Goal: Find specific page/section: Find specific page/section

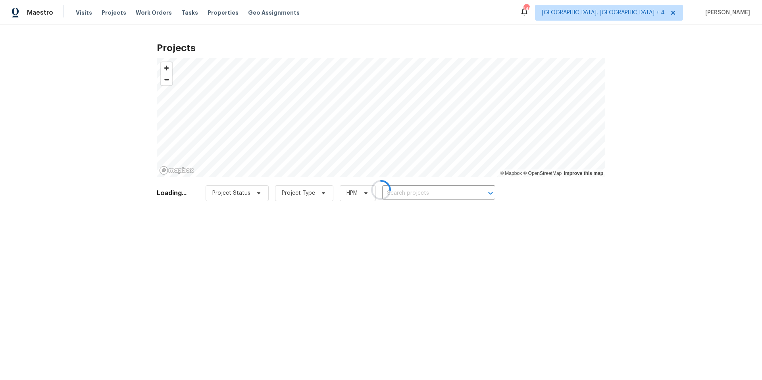
click at [681, 12] on div at bounding box center [381, 190] width 762 height 380
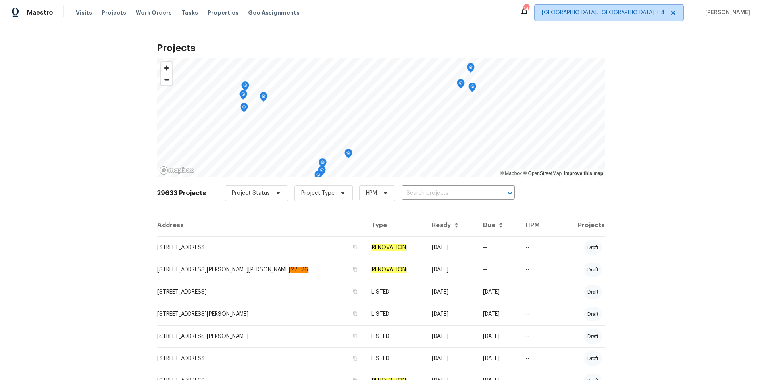
click at [647, 14] on span "[GEOGRAPHIC_DATA], [GEOGRAPHIC_DATA] + 4" at bounding box center [603, 13] width 123 height 8
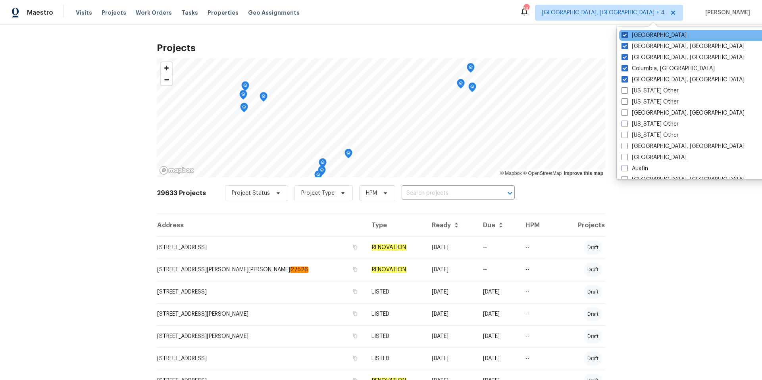
click at [626, 35] on span at bounding box center [625, 35] width 6 height 6
click at [626, 35] on input "[GEOGRAPHIC_DATA]" at bounding box center [624, 33] width 5 height 5
checkbox input "false"
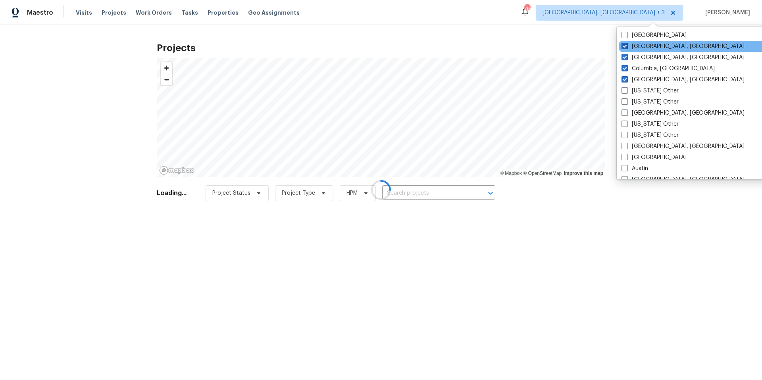
click at [626, 44] on span at bounding box center [625, 46] width 6 height 6
click at [626, 44] on input "[GEOGRAPHIC_DATA], [GEOGRAPHIC_DATA]" at bounding box center [624, 44] width 5 height 5
checkbox input "false"
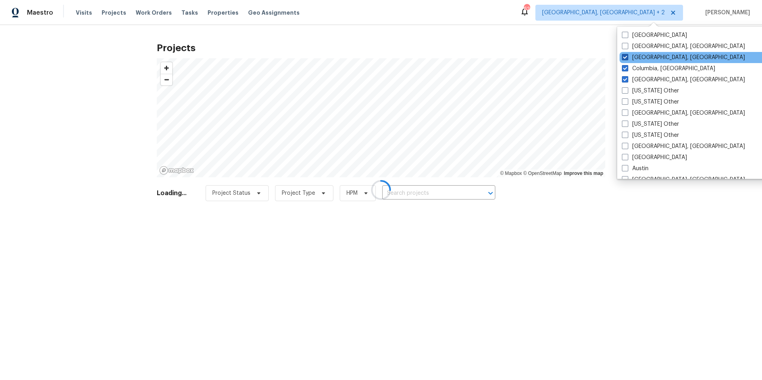
click at [626, 59] on span at bounding box center [625, 57] width 6 height 6
click at [626, 59] on input "[GEOGRAPHIC_DATA], [GEOGRAPHIC_DATA]" at bounding box center [624, 56] width 5 height 5
checkbox input "false"
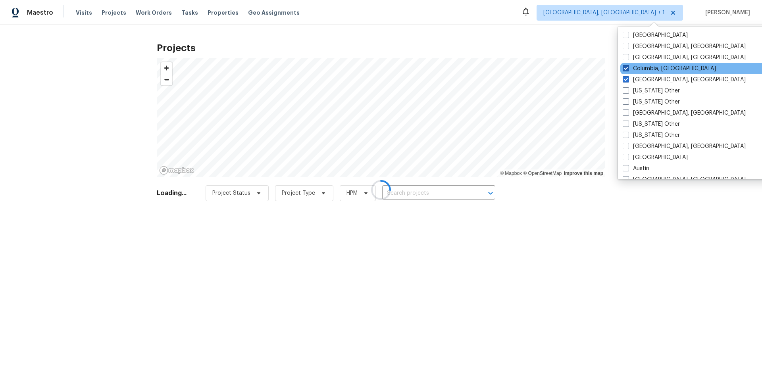
click at [626, 68] on span at bounding box center [626, 68] width 6 height 6
click at [626, 68] on input "Columbia, [GEOGRAPHIC_DATA]" at bounding box center [625, 67] width 5 height 5
checkbox input "false"
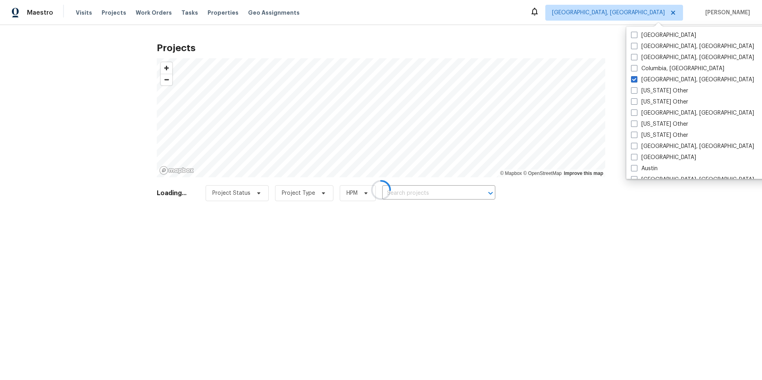
click at [625, 78] on div at bounding box center [381, 190] width 762 height 380
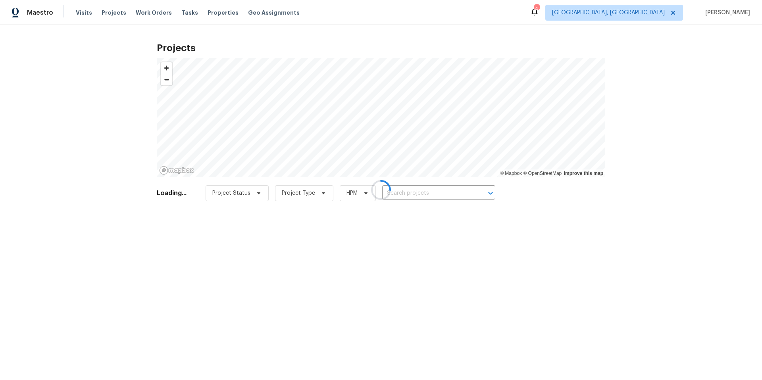
click at [649, 11] on div at bounding box center [381, 190] width 762 height 380
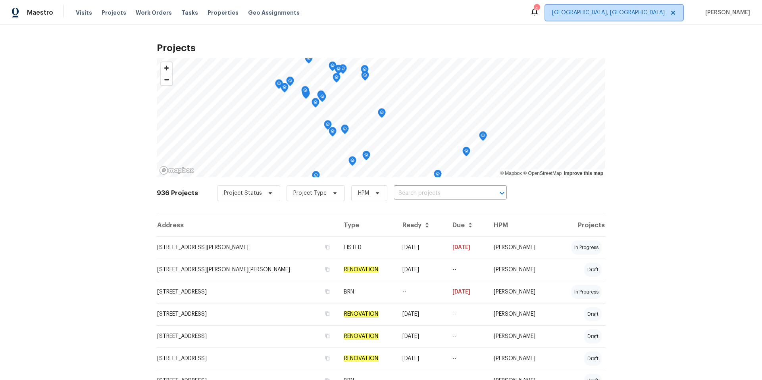
click at [665, 13] on span "[GEOGRAPHIC_DATA], [GEOGRAPHIC_DATA]" at bounding box center [608, 13] width 113 height 8
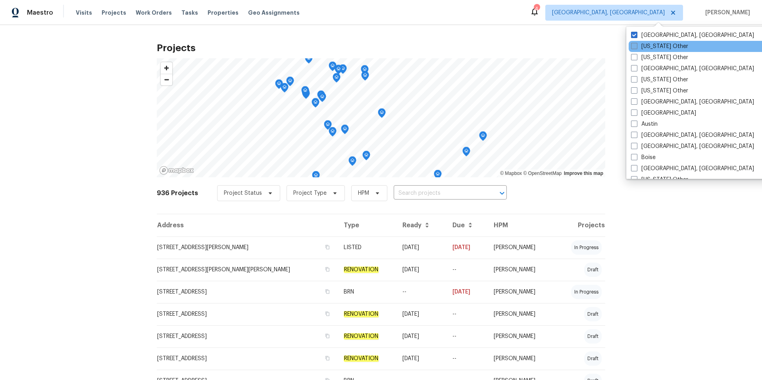
drag, startPoint x: 638, startPoint y: 34, endPoint x: 641, endPoint y: 49, distance: 15.5
click at [638, 34] on label "[GEOGRAPHIC_DATA], [GEOGRAPHIC_DATA]" at bounding box center [692, 35] width 123 height 8
click at [636, 34] on input "[GEOGRAPHIC_DATA], [GEOGRAPHIC_DATA]" at bounding box center [633, 33] width 5 height 5
checkbox input "false"
checkbox input "true"
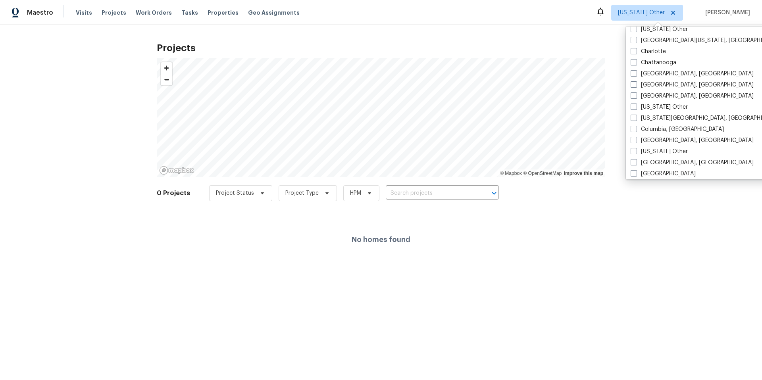
scroll to position [151, 0]
drag, startPoint x: 632, startPoint y: 83, endPoint x: 633, endPoint y: 91, distance: 7.6
click at [632, 83] on span at bounding box center [634, 84] width 6 height 6
click at [632, 83] on input "[GEOGRAPHIC_DATA], [GEOGRAPHIC_DATA]" at bounding box center [633, 82] width 5 height 5
checkbox input "true"
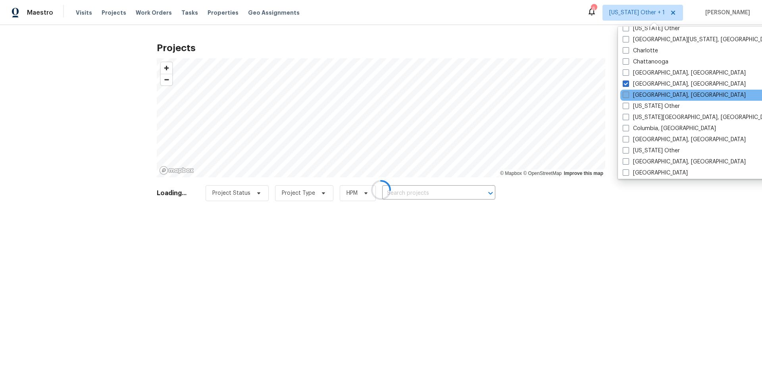
click at [627, 95] on span at bounding box center [626, 95] width 6 height 6
click at [627, 95] on input "[GEOGRAPHIC_DATA], [GEOGRAPHIC_DATA]" at bounding box center [625, 93] width 5 height 5
checkbox input "true"
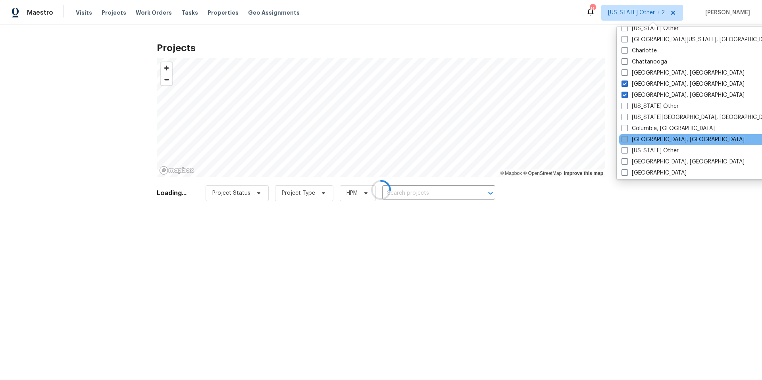
click at [623, 139] on span at bounding box center [625, 139] width 6 height 6
click at [623, 139] on input "[GEOGRAPHIC_DATA], [GEOGRAPHIC_DATA]" at bounding box center [624, 138] width 5 height 5
checkbox input "true"
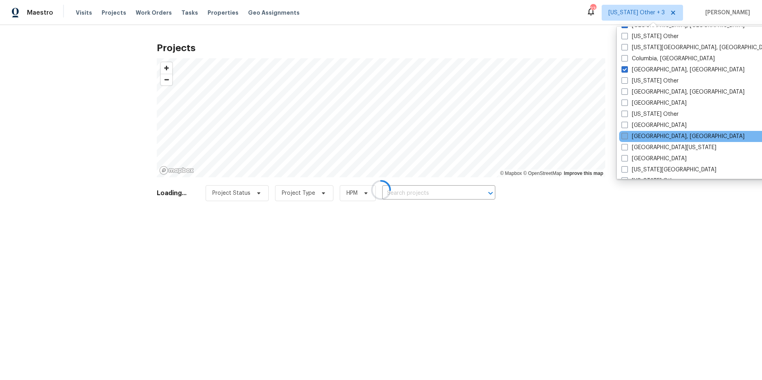
scroll to position [220, 0]
click at [625, 135] on span at bounding box center [625, 138] width 6 height 6
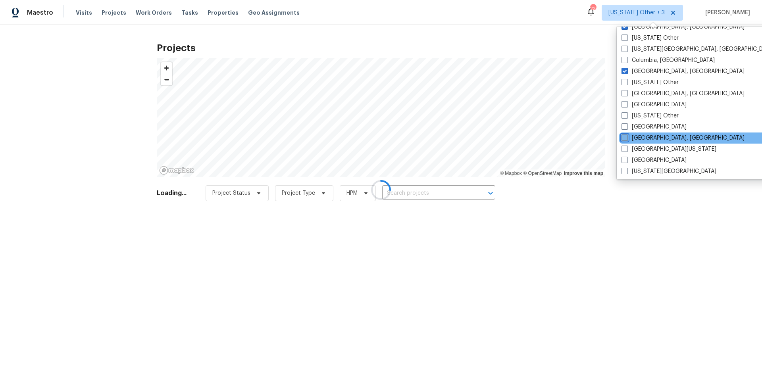
click at [625, 134] on input "[GEOGRAPHIC_DATA], [GEOGRAPHIC_DATA]" at bounding box center [624, 136] width 5 height 5
checkbox input "true"
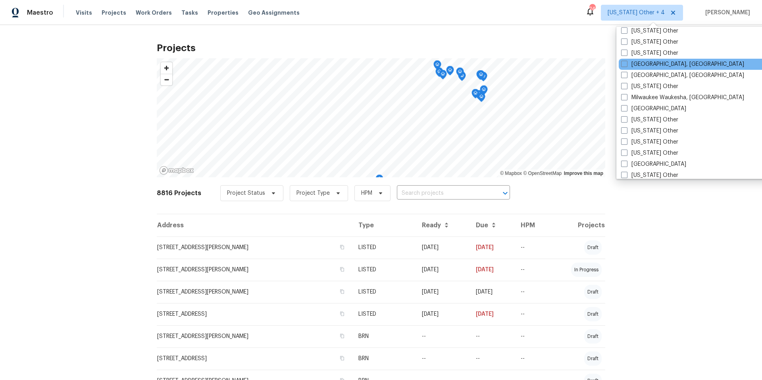
scroll to position [607, 0]
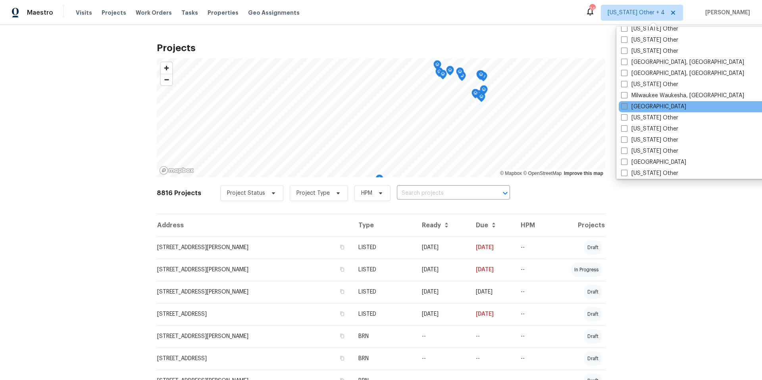
drag, startPoint x: 624, startPoint y: 106, endPoint x: 631, endPoint y: 106, distance: 7.1
click at [624, 106] on span at bounding box center [624, 106] width 6 height 6
click at [624, 106] on input "[GEOGRAPHIC_DATA]" at bounding box center [623, 105] width 5 height 5
checkbox input "true"
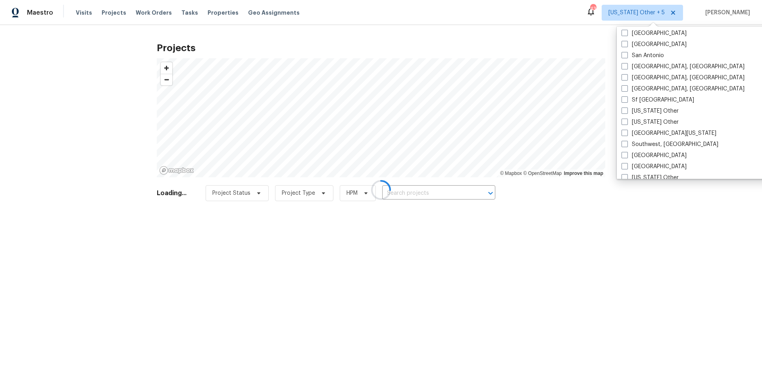
scroll to position [1049, 0]
click at [624, 152] on span at bounding box center [625, 153] width 6 height 6
click at [624, 152] on input "[GEOGRAPHIC_DATA]" at bounding box center [624, 151] width 5 height 5
checkbox input "true"
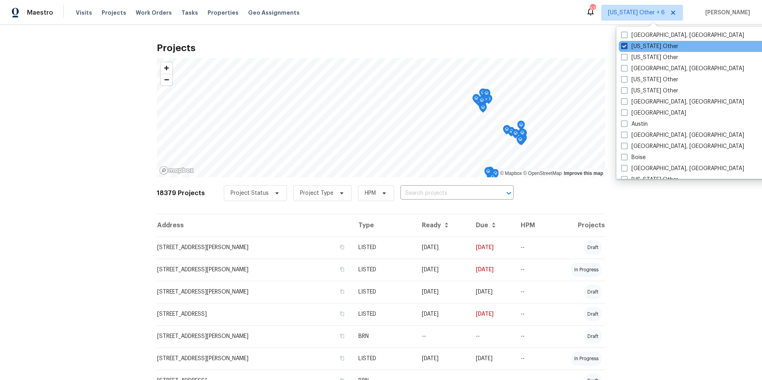
click at [622, 45] on span at bounding box center [624, 46] width 6 height 6
click at [622, 45] on input "[US_STATE] Other" at bounding box center [623, 44] width 5 height 5
checkbox input "false"
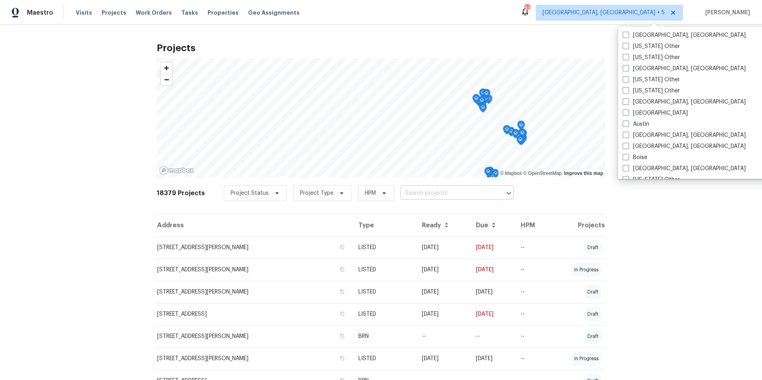
click at [420, 196] on input "text" at bounding box center [446, 193] width 91 height 12
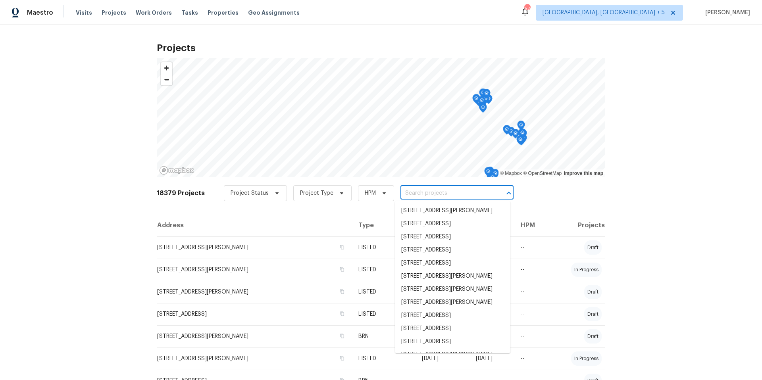
paste input "[STREET_ADDRESS][PERSON_NAME]"
type input "[STREET_ADDRESS][PERSON_NAME]"
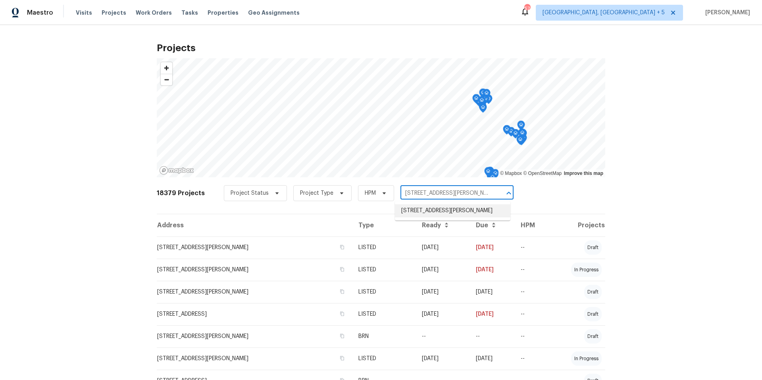
click at [430, 209] on li "[STREET_ADDRESS][PERSON_NAME]" at bounding box center [453, 210] width 116 height 13
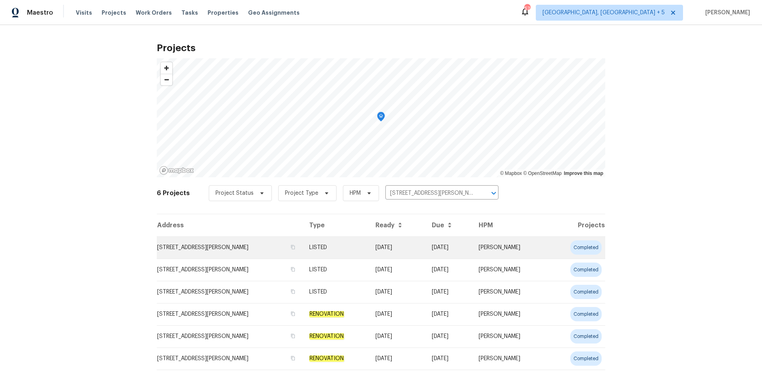
click at [271, 249] on td "[STREET_ADDRESS][PERSON_NAME]" at bounding box center [230, 248] width 146 height 22
